Goal: Information Seeking & Learning: Check status

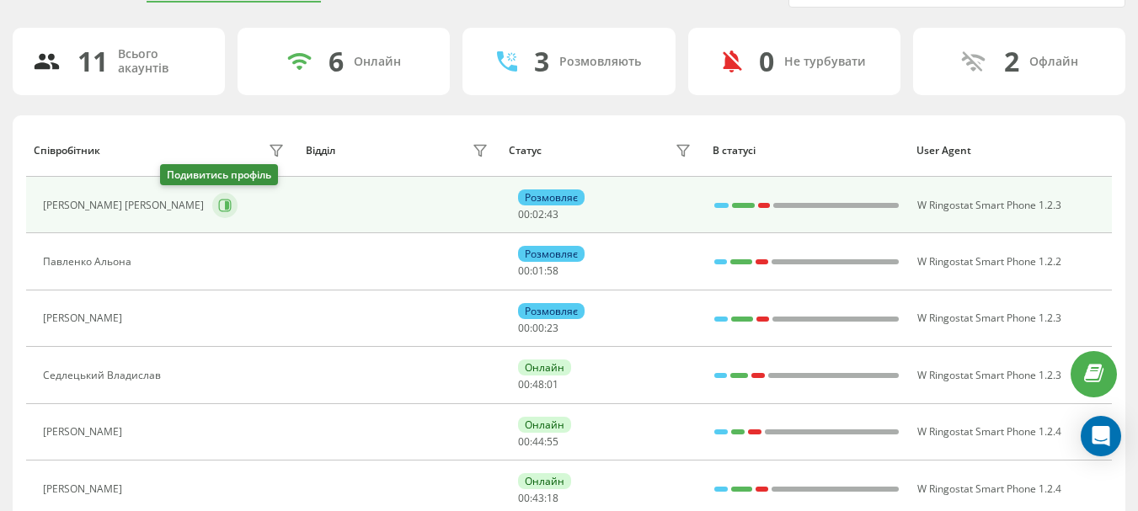
click at [218, 201] on icon at bounding box center [224, 205] width 13 height 13
click at [218, 204] on icon at bounding box center [224, 205] width 13 height 13
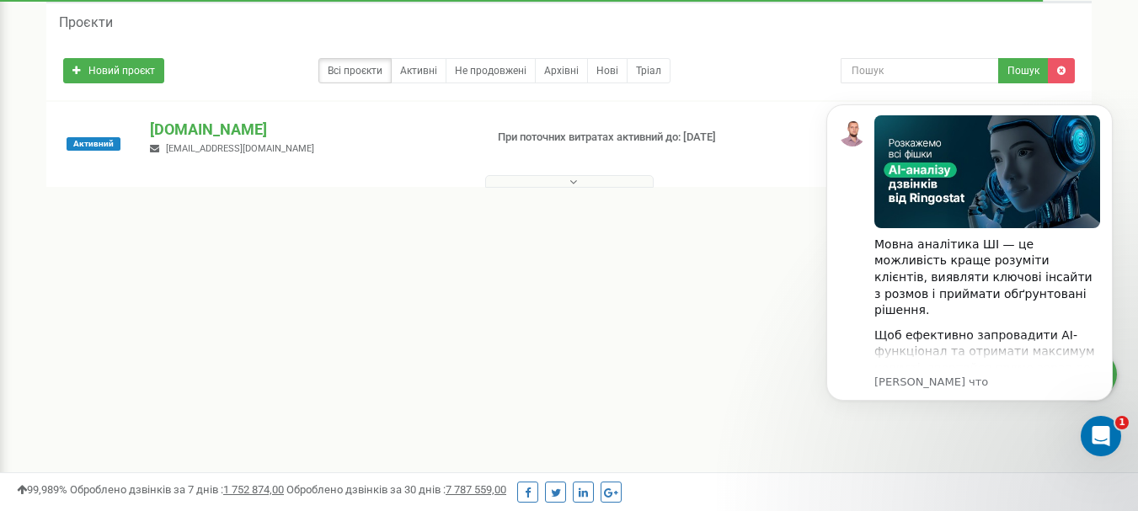
click at [583, 180] on button at bounding box center [569, 181] width 169 height 13
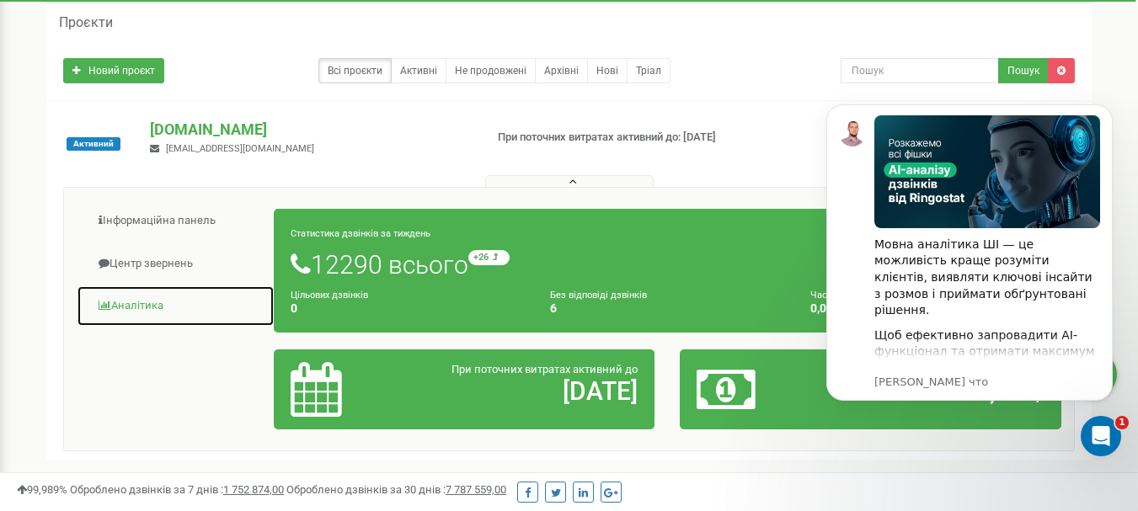
click at [114, 301] on link "Аналiтика" at bounding box center [176, 306] width 198 height 41
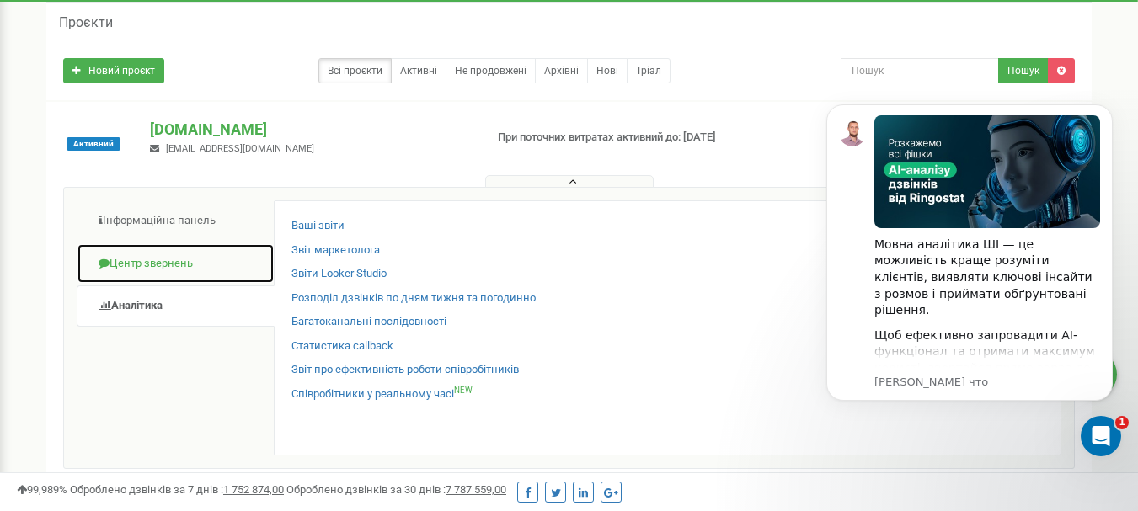
click at [176, 266] on link "Центр звернень" at bounding box center [176, 264] width 198 height 41
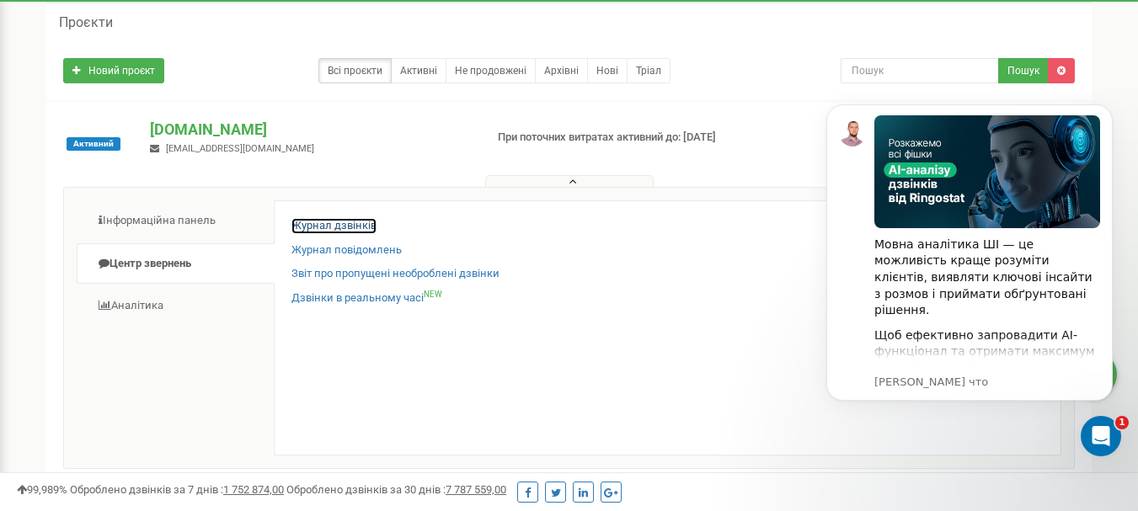
click at [351, 222] on link "Журнал дзвінків" at bounding box center [334, 226] width 85 height 16
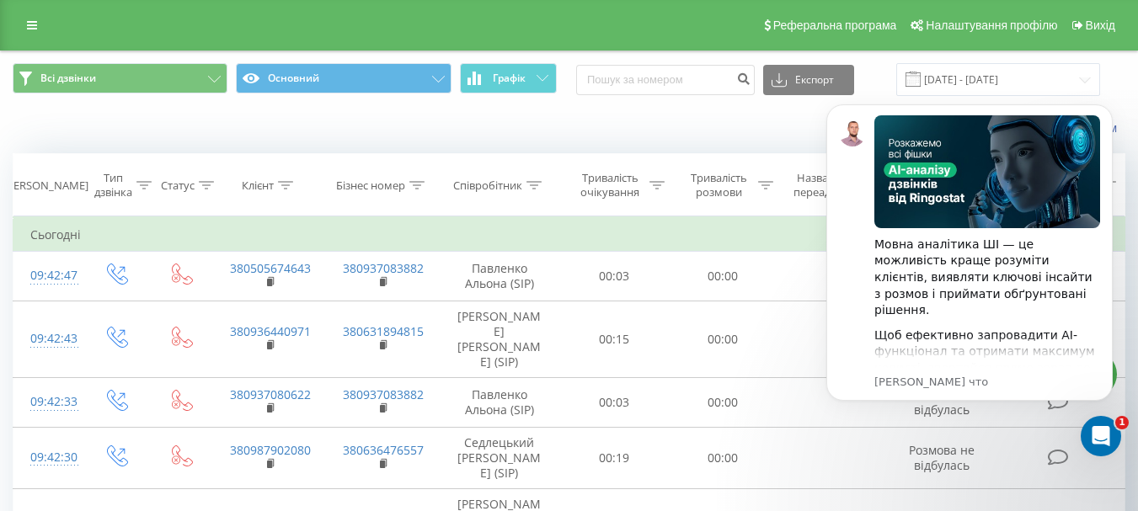
click at [747, 133] on div "Коли дані можуть відрізнятися вiд інших систем" at bounding box center [782, 128] width 710 height 17
click at [1082, 78] on input "[DATE] - [DATE]" at bounding box center [999, 79] width 204 height 33
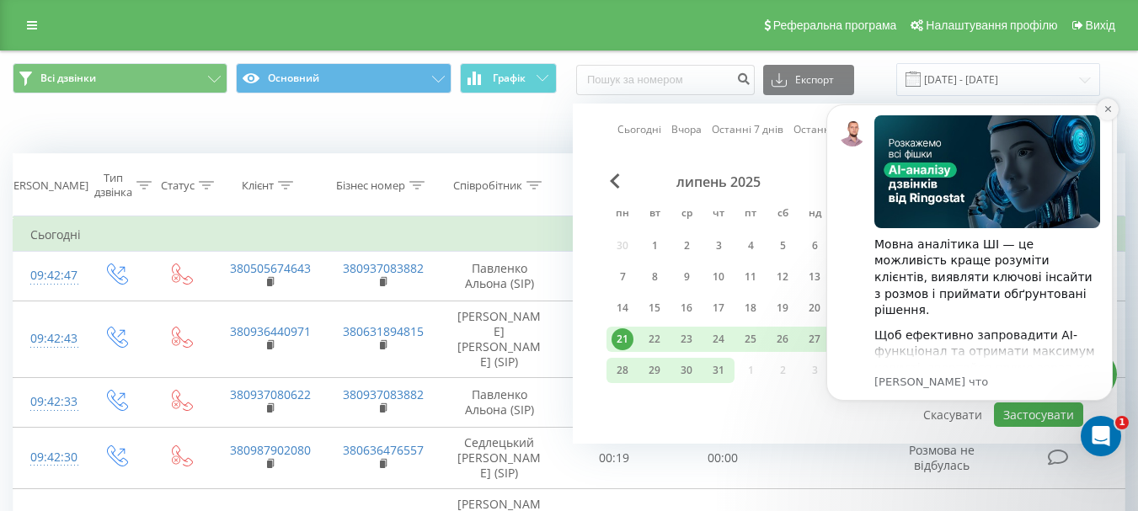
click at [1105, 110] on icon "Dismiss notification" at bounding box center [1108, 108] width 9 height 9
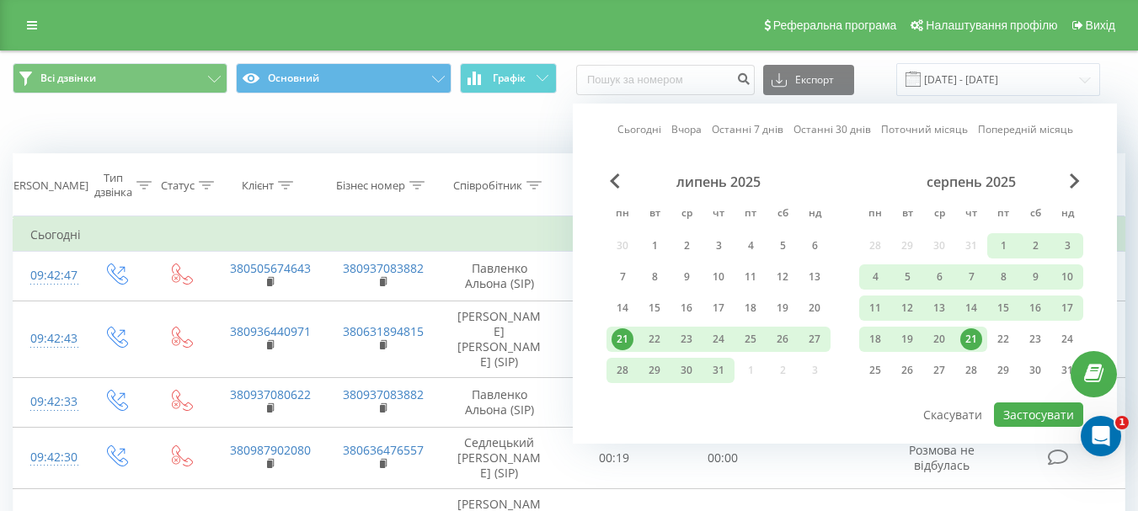
click at [970, 338] on div "21" at bounding box center [972, 340] width 22 height 22
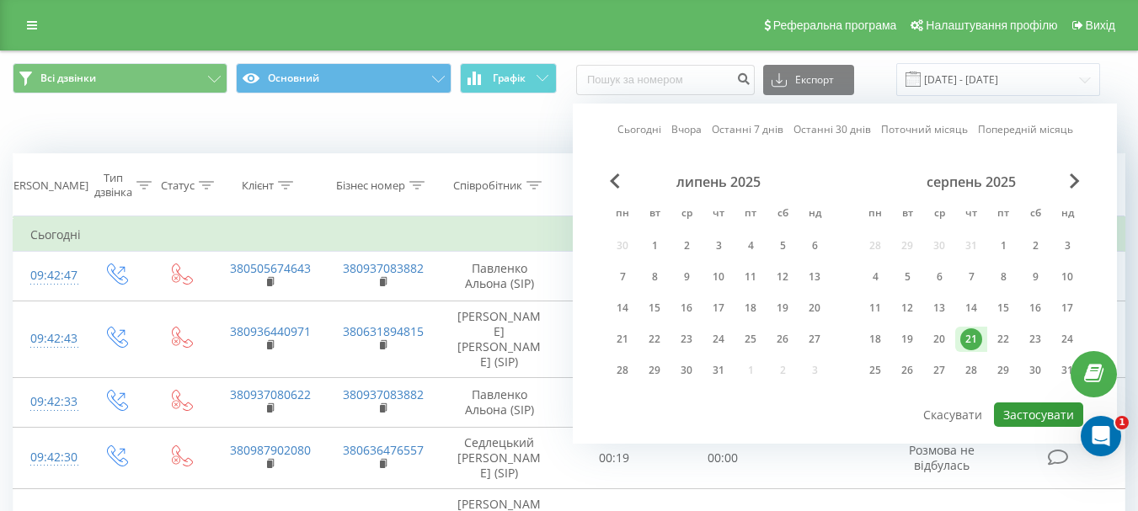
click at [1024, 409] on button "Застосувати" at bounding box center [1038, 415] width 89 height 24
type input "21.08.2025 - 21.08.2025"
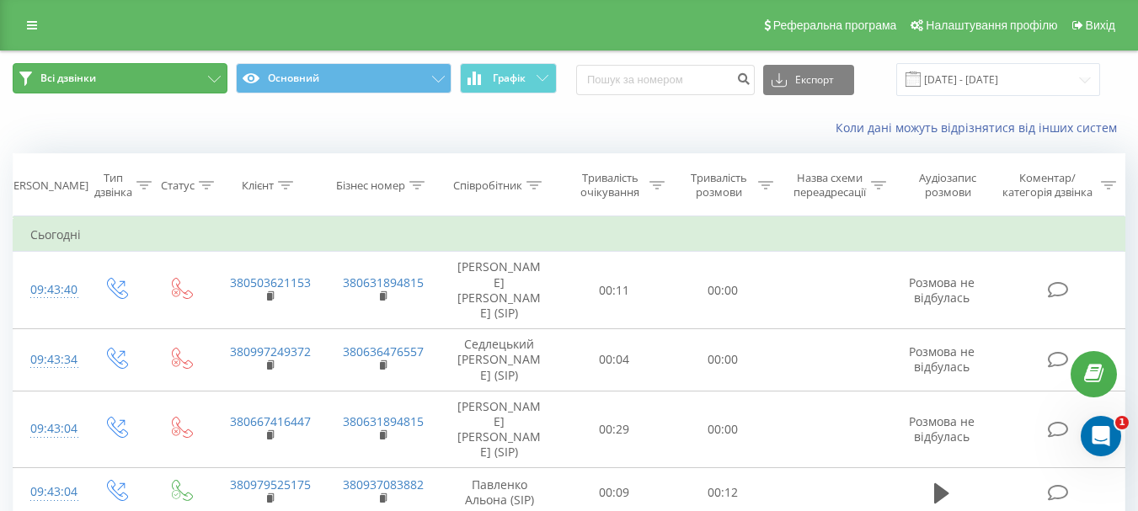
click at [208, 75] on button "Всі дзвінки" at bounding box center [120, 78] width 215 height 30
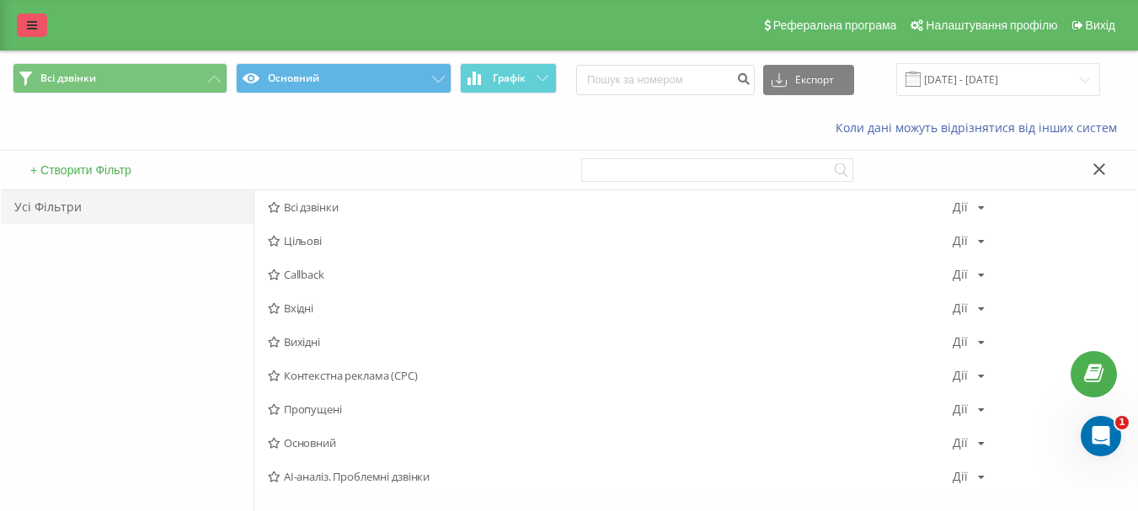
click at [26, 20] on link at bounding box center [32, 25] width 30 height 24
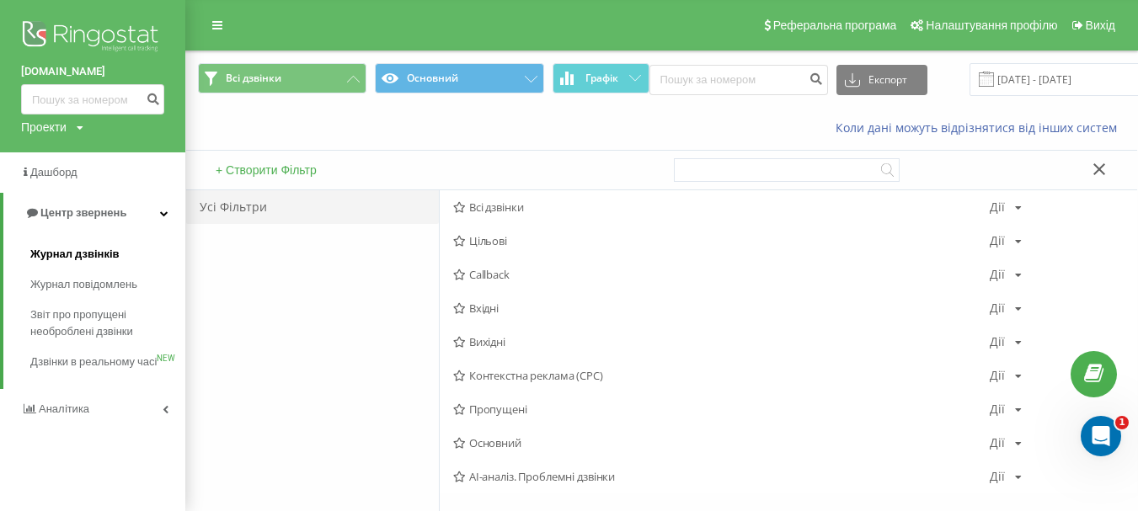
click at [102, 257] on span "Журнал дзвінків" at bounding box center [74, 254] width 89 height 17
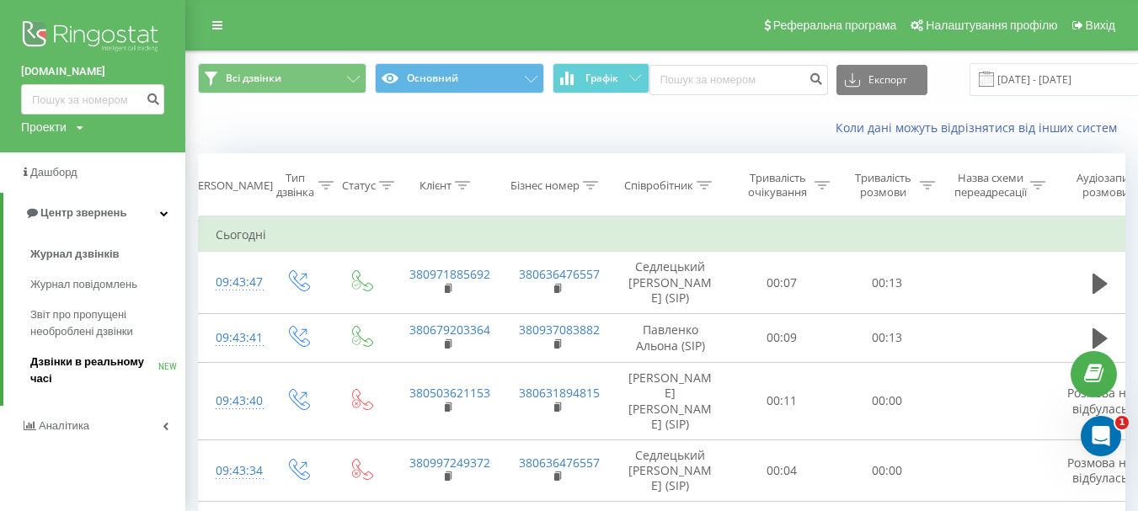
click at [87, 363] on span "Дзвінки в реальному часі" at bounding box center [94, 371] width 128 height 34
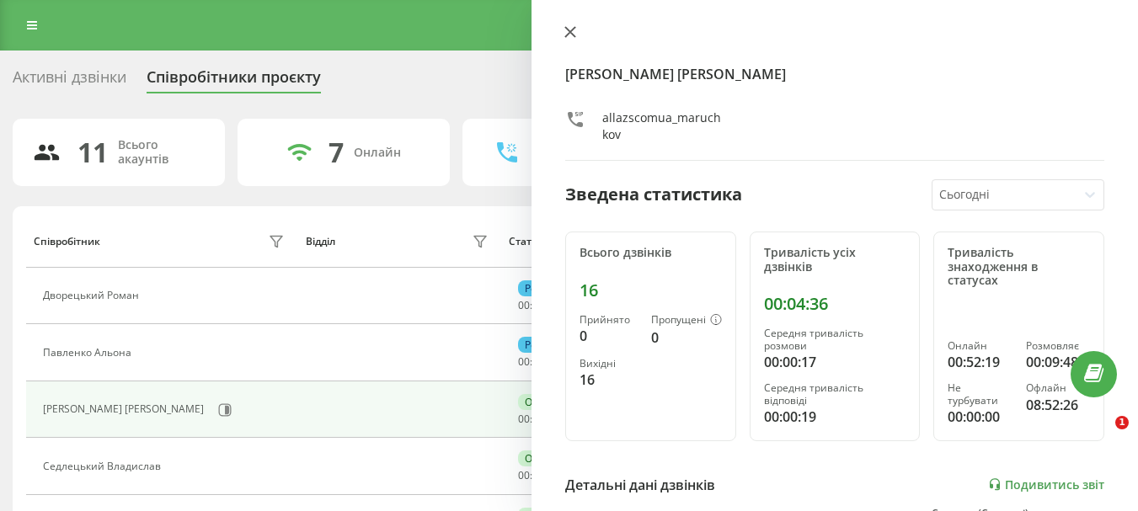
click at [570, 35] on icon at bounding box center [571, 32] width 12 height 12
